Goal: Task Accomplishment & Management: Use online tool/utility

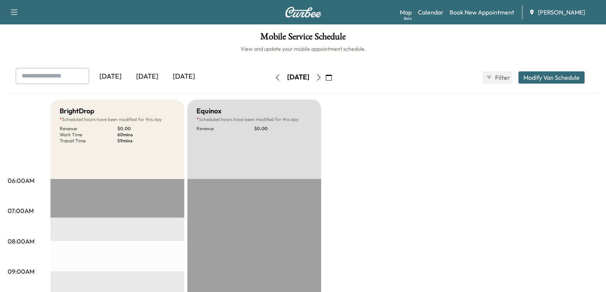
click at [332, 78] on icon "button" at bounding box center [329, 78] width 6 height 6
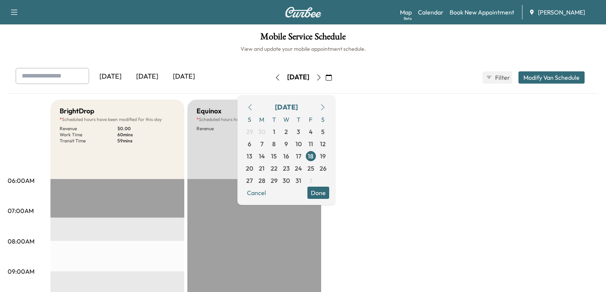
click at [322, 78] on icon "button" at bounding box center [319, 78] width 6 height 6
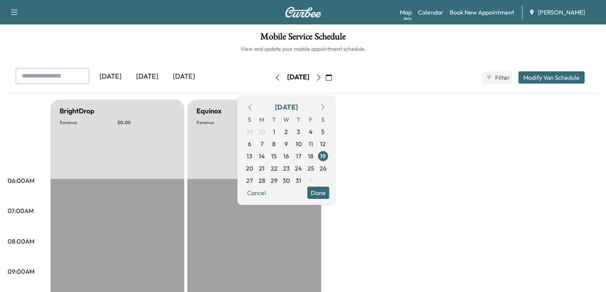
click at [329, 110] on button "button" at bounding box center [322, 107] width 13 height 12
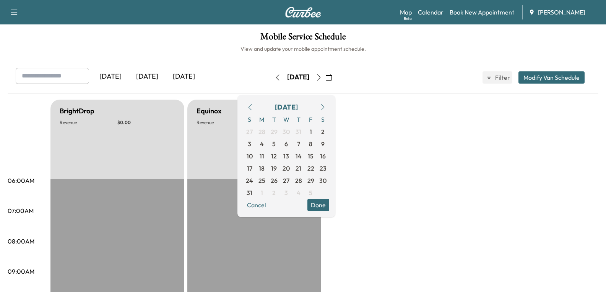
click at [329, 110] on button "button" at bounding box center [322, 107] width 13 height 12
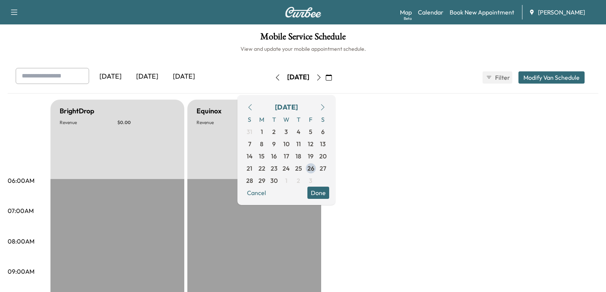
click at [324, 110] on icon "button" at bounding box center [322, 107] width 3 height 6
click at [300, 132] on span "2" at bounding box center [298, 131] width 3 height 9
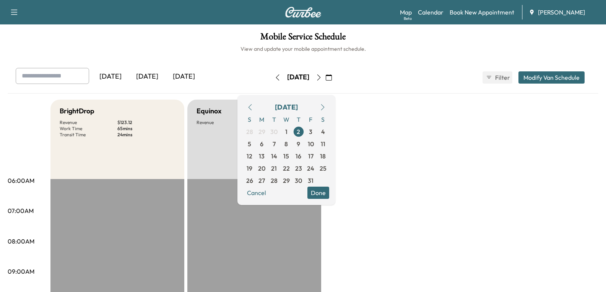
click at [152, 76] on div "[DATE]" at bounding box center [147, 77] width 37 height 18
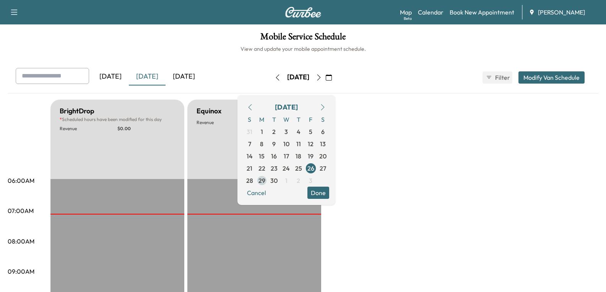
click at [265, 184] on span "29" at bounding box center [261, 180] width 7 height 9
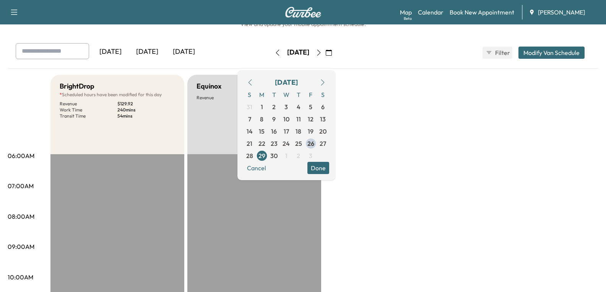
scroll to position [153, 0]
